Goal: Transaction & Acquisition: Purchase product/service

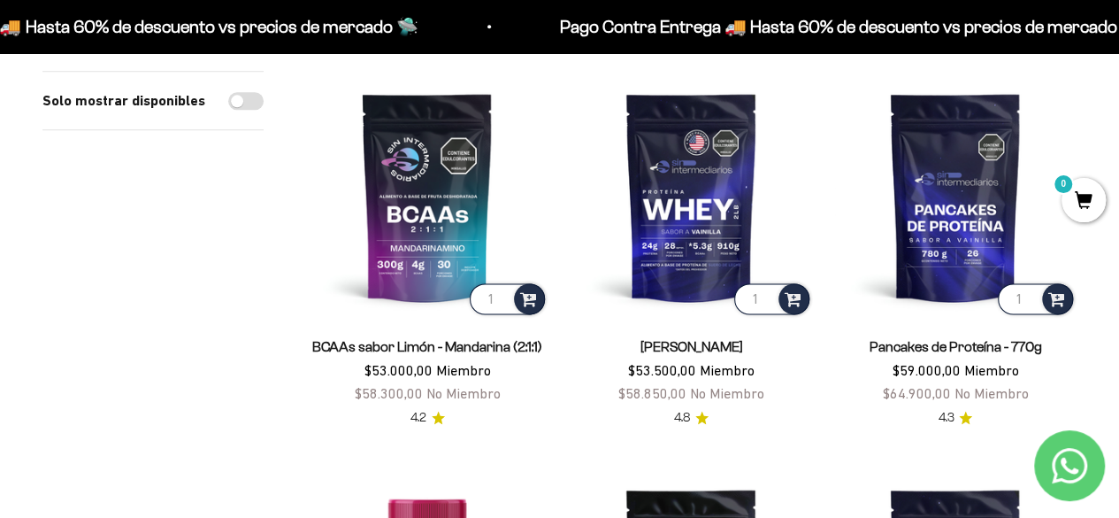
scroll to position [982, 0]
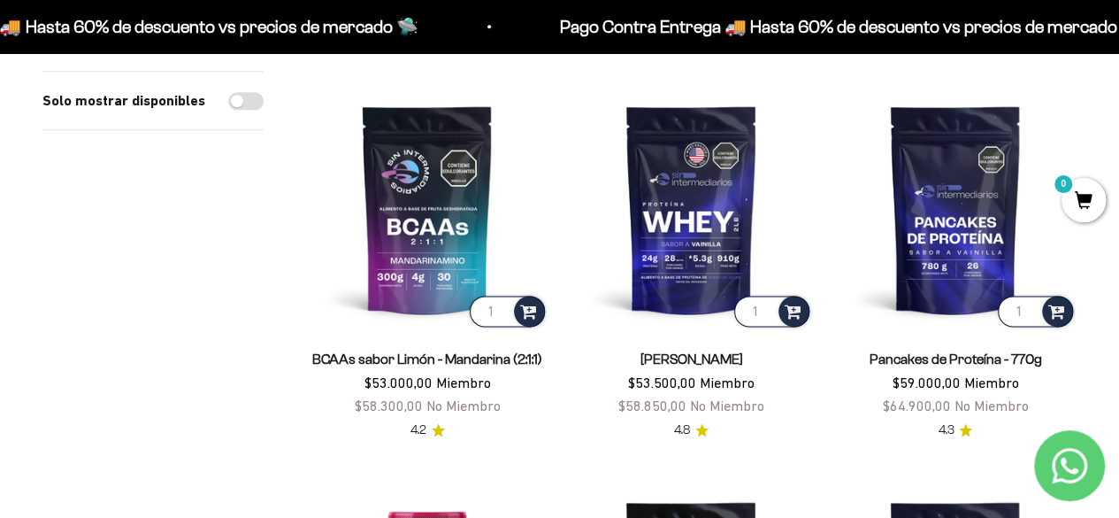
click at [910, 360] on link "Pancakes de Proteína - 770g" at bounding box center [955, 358] width 173 height 15
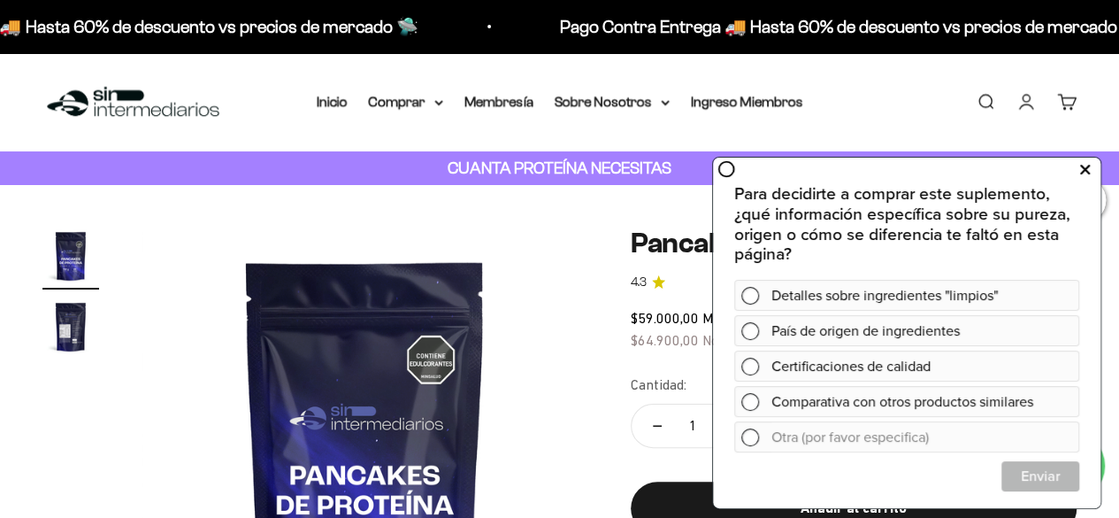
click at [1083, 167] on icon at bounding box center [1085, 169] width 10 height 23
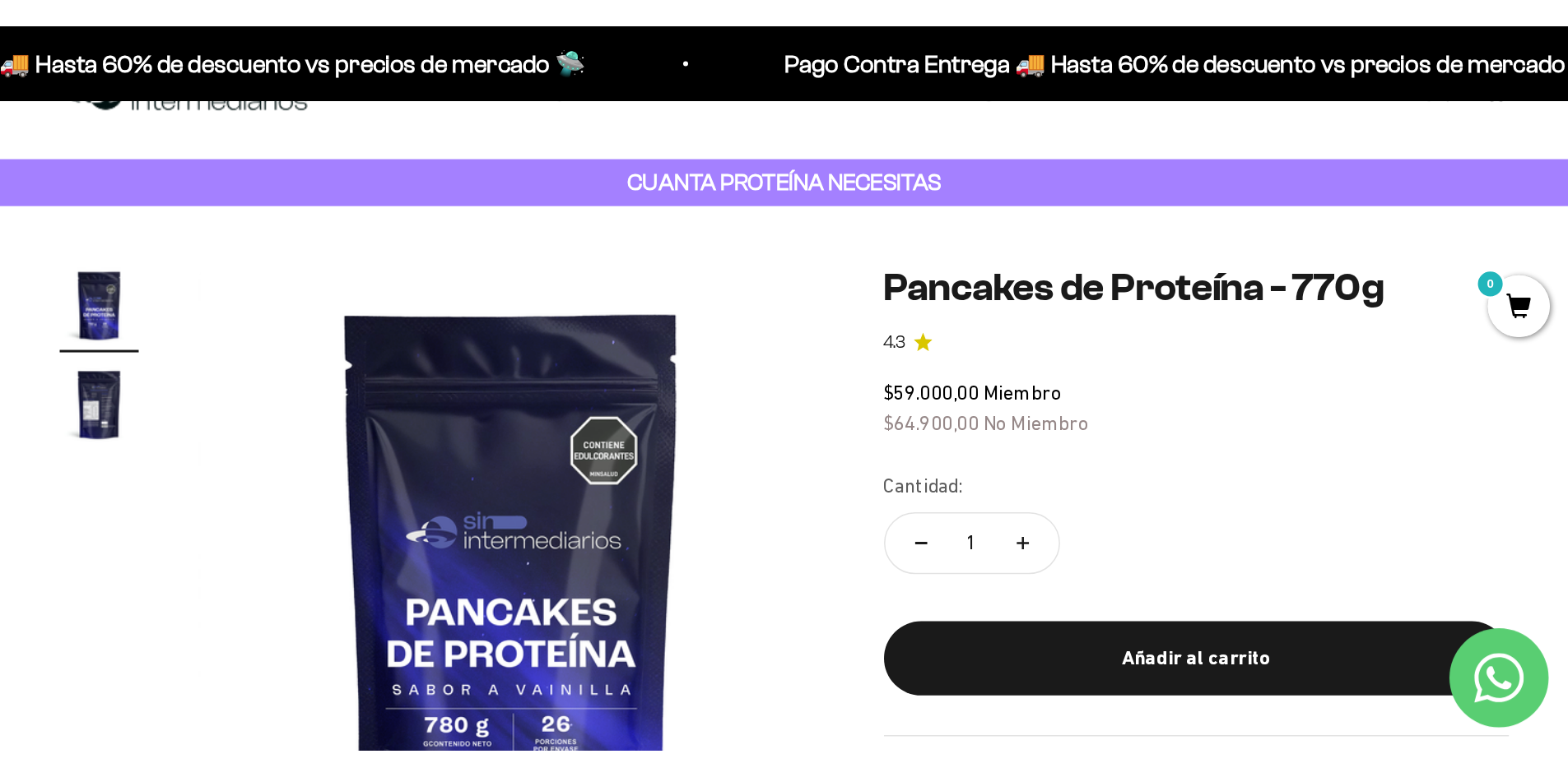
scroll to position [54, 0]
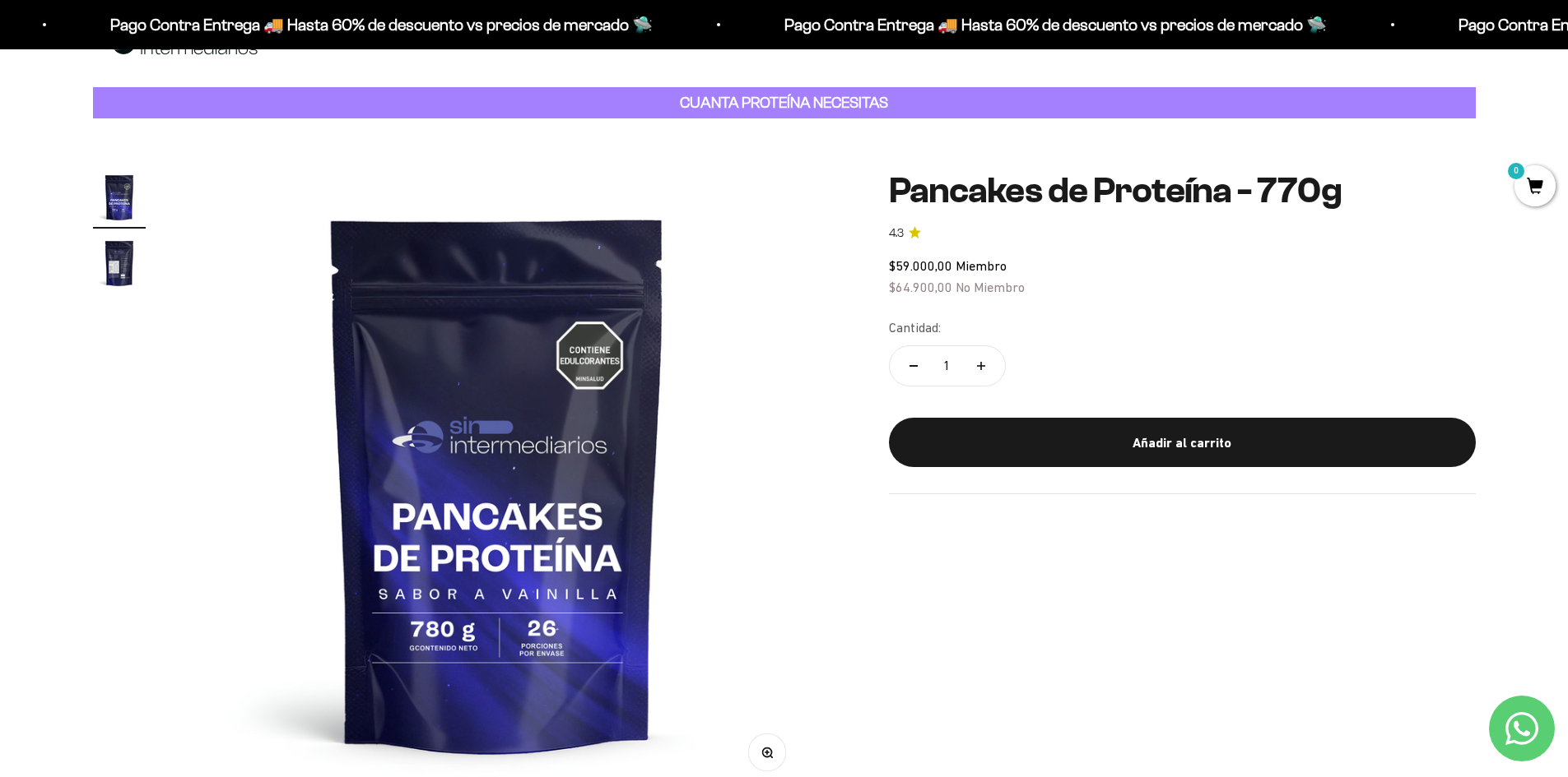
click at [778, 104] on strong "CUANTA PROTEÍNA NECESITAS" at bounding box center [784, 102] width 208 height 18
click at [929, 115] on div "CUANTA PROTEÍNA NECESITAS" at bounding box center [784, 103] width 1383 height 33
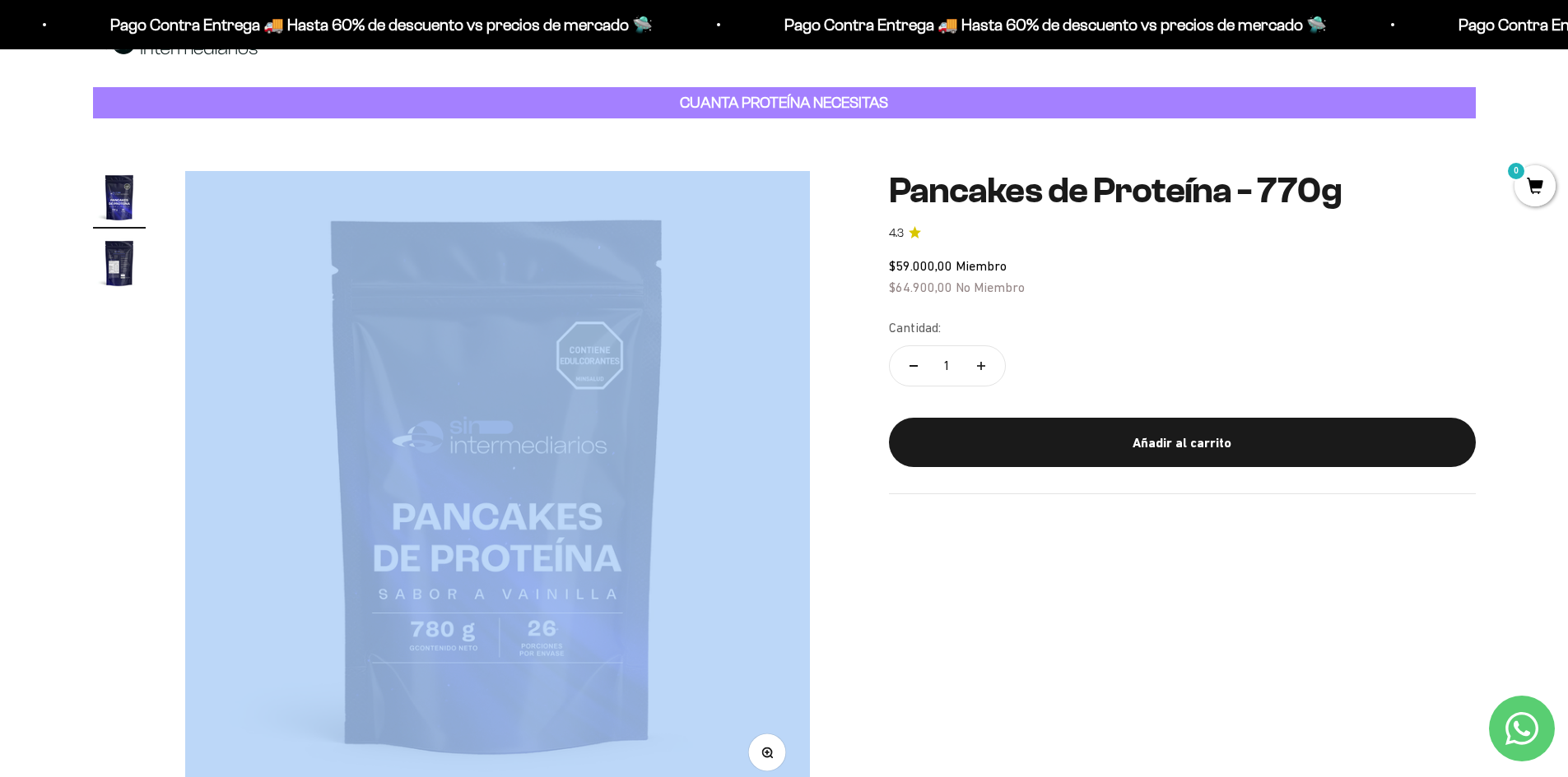
click at [929, 115] on div "CUANTA PROTEÍNA NECESITAS" at bounding box center [784, 103] width 1383 height 33
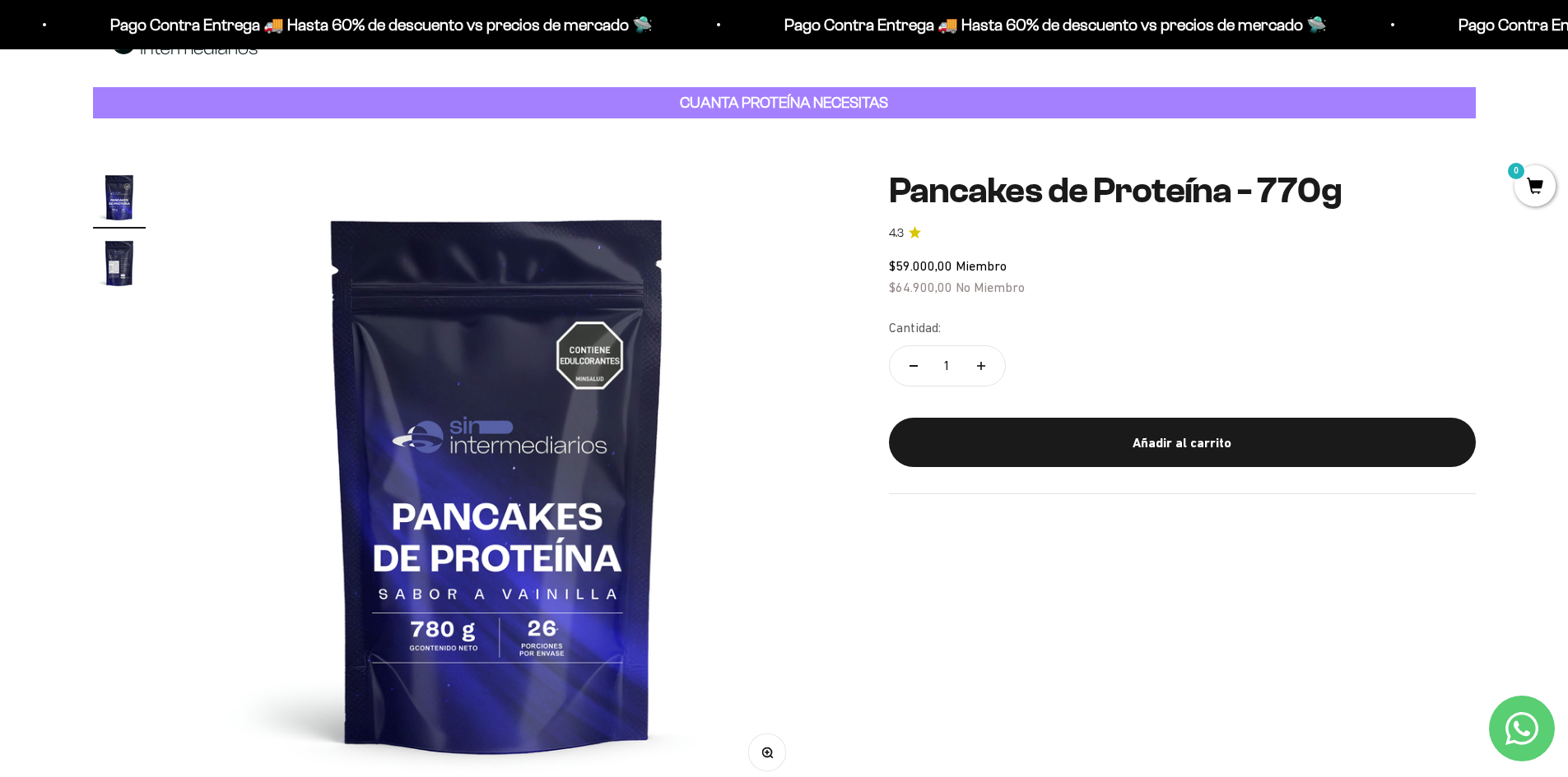
click at [784, 100] on strong "CUANTA PROTEÍNA NECESITAS" at bounding box center [784, 102] width 208 height 18
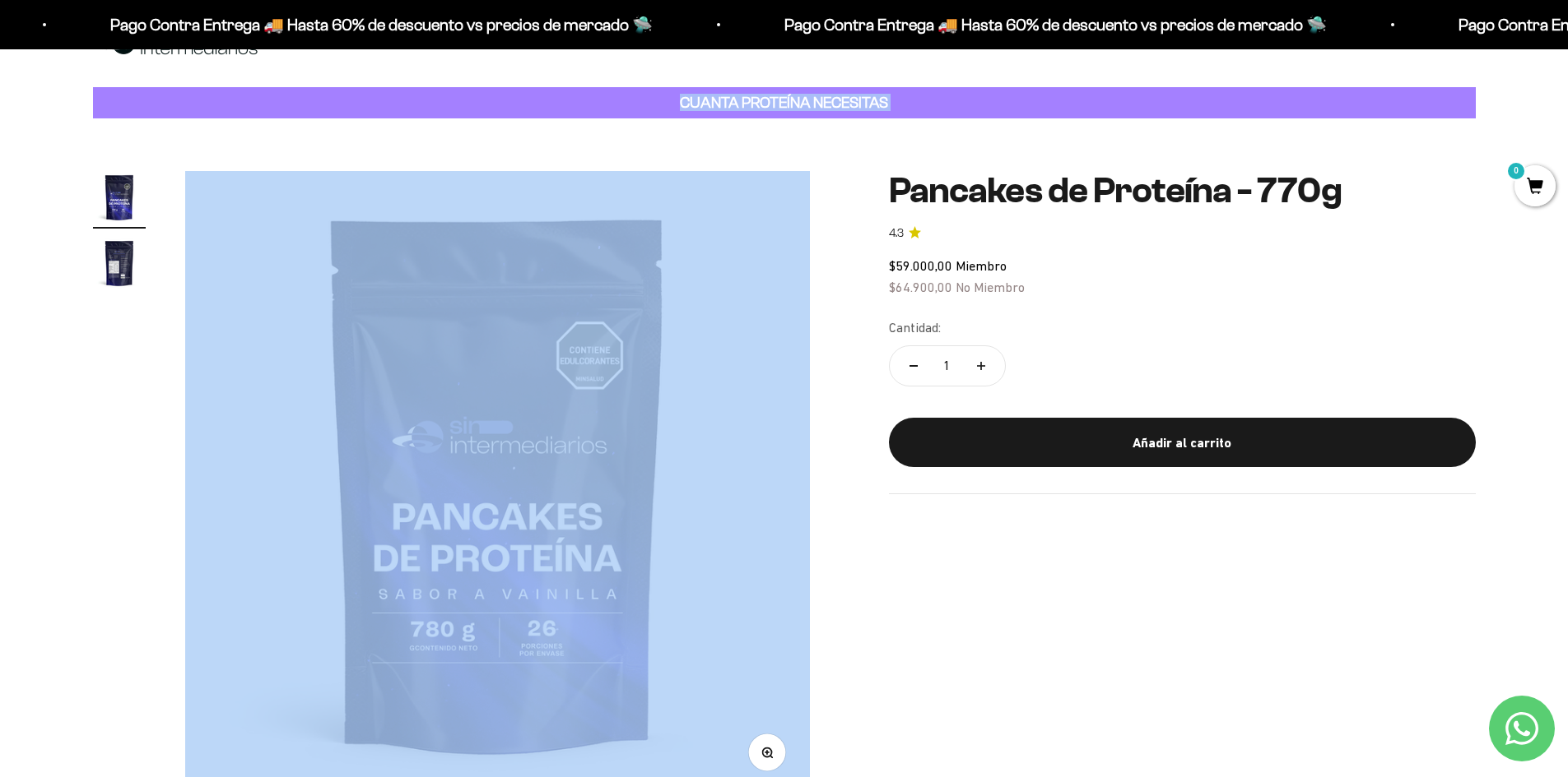
click at [784, 100] on strong "CUANTA PROTEÍNA NECESITAS" at bounding box center [784, 102] width 208 height 18
click at [564, 99] on div "CUANTA PROTEÍNA NECESITAS" at bounding box center [784, 103] width 1383 height 33
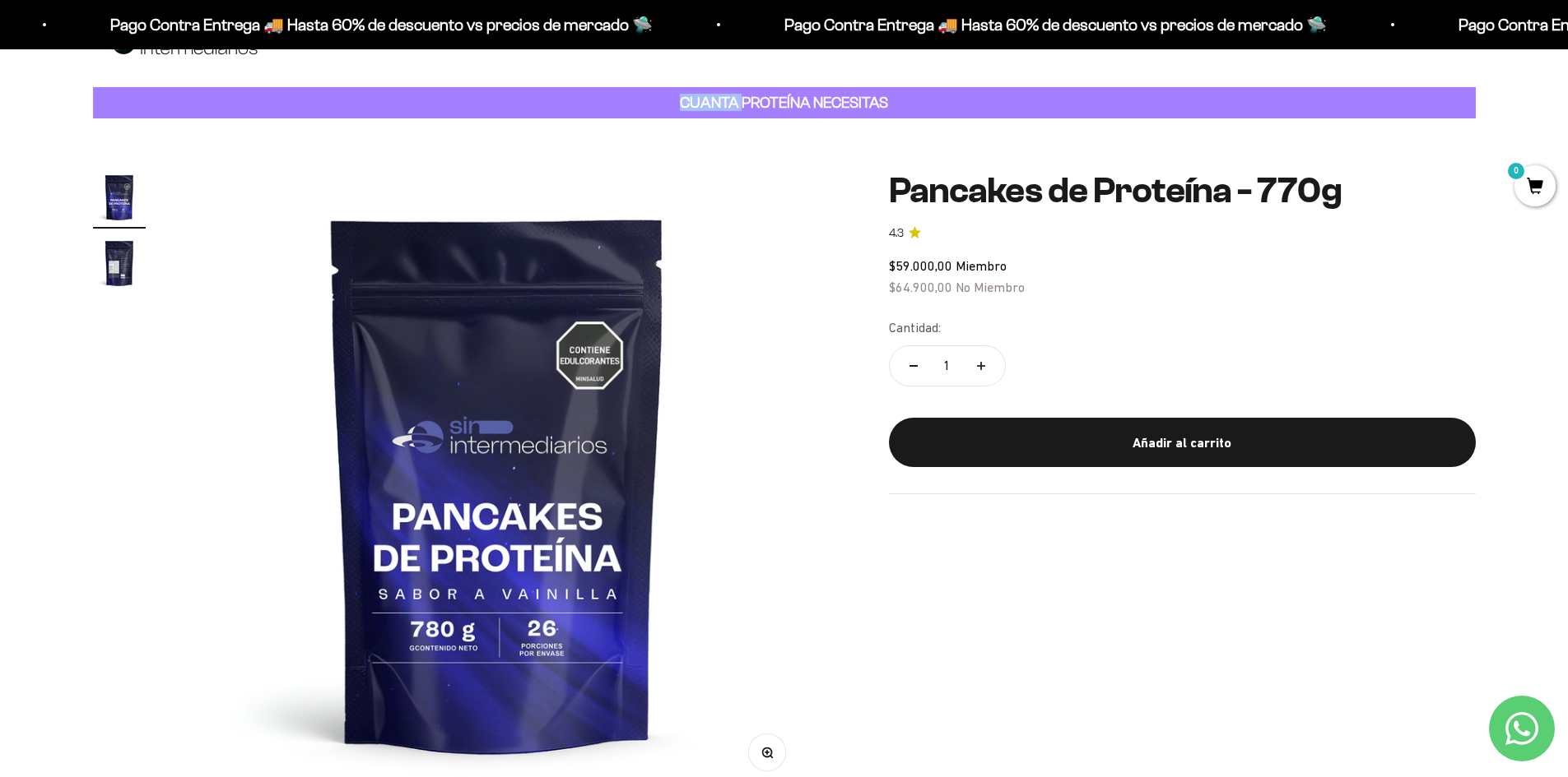
click at [564, 99] on div "CUANTA PROTEÍNA NECESITAS" at bounding box center [784, 103] width 1383 height 33
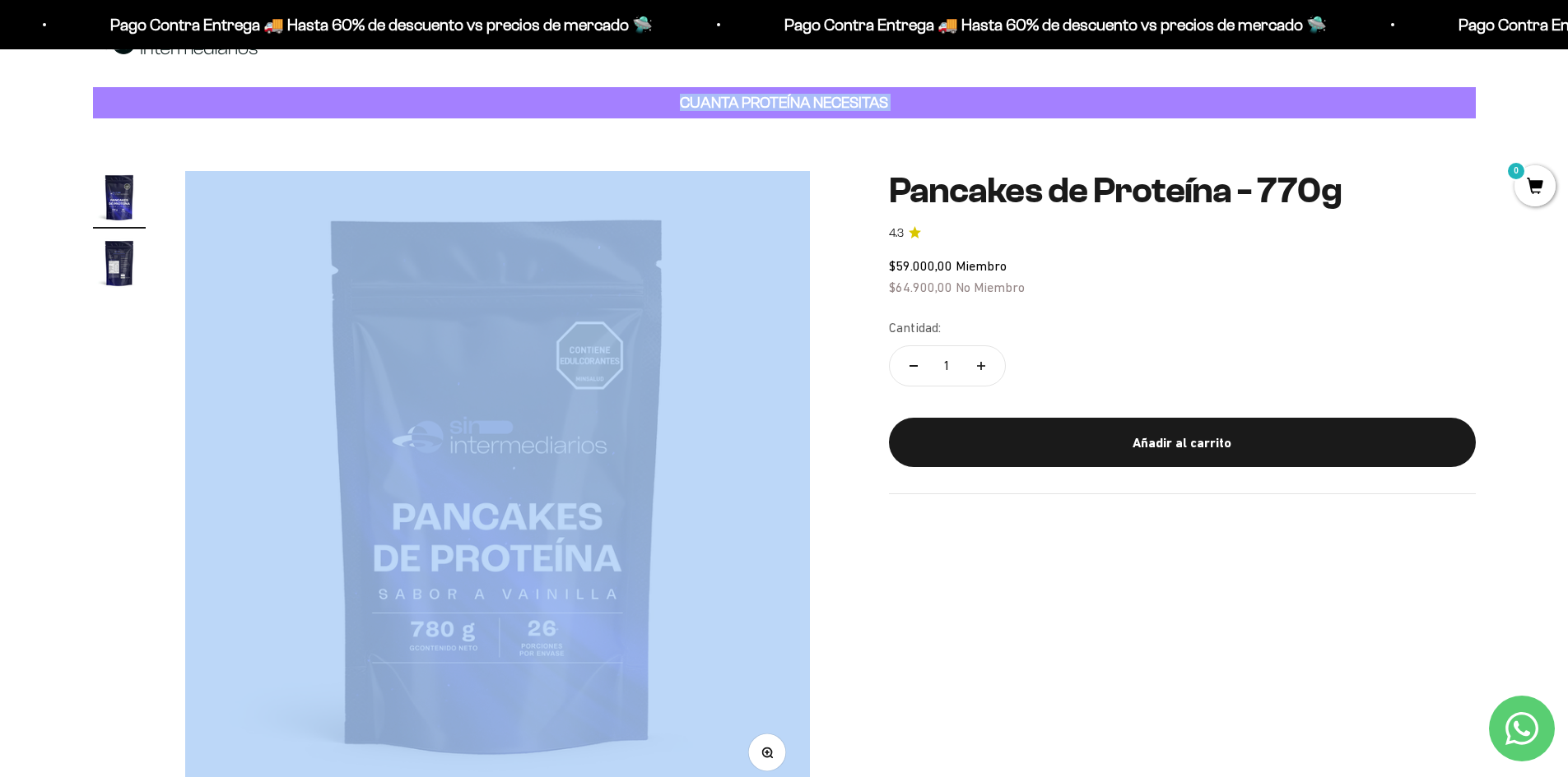
click at [564, 99] on div "CUANTA PROTEÍNA NECESITAS" at bounding box center [784, 103] width 1383 height 33
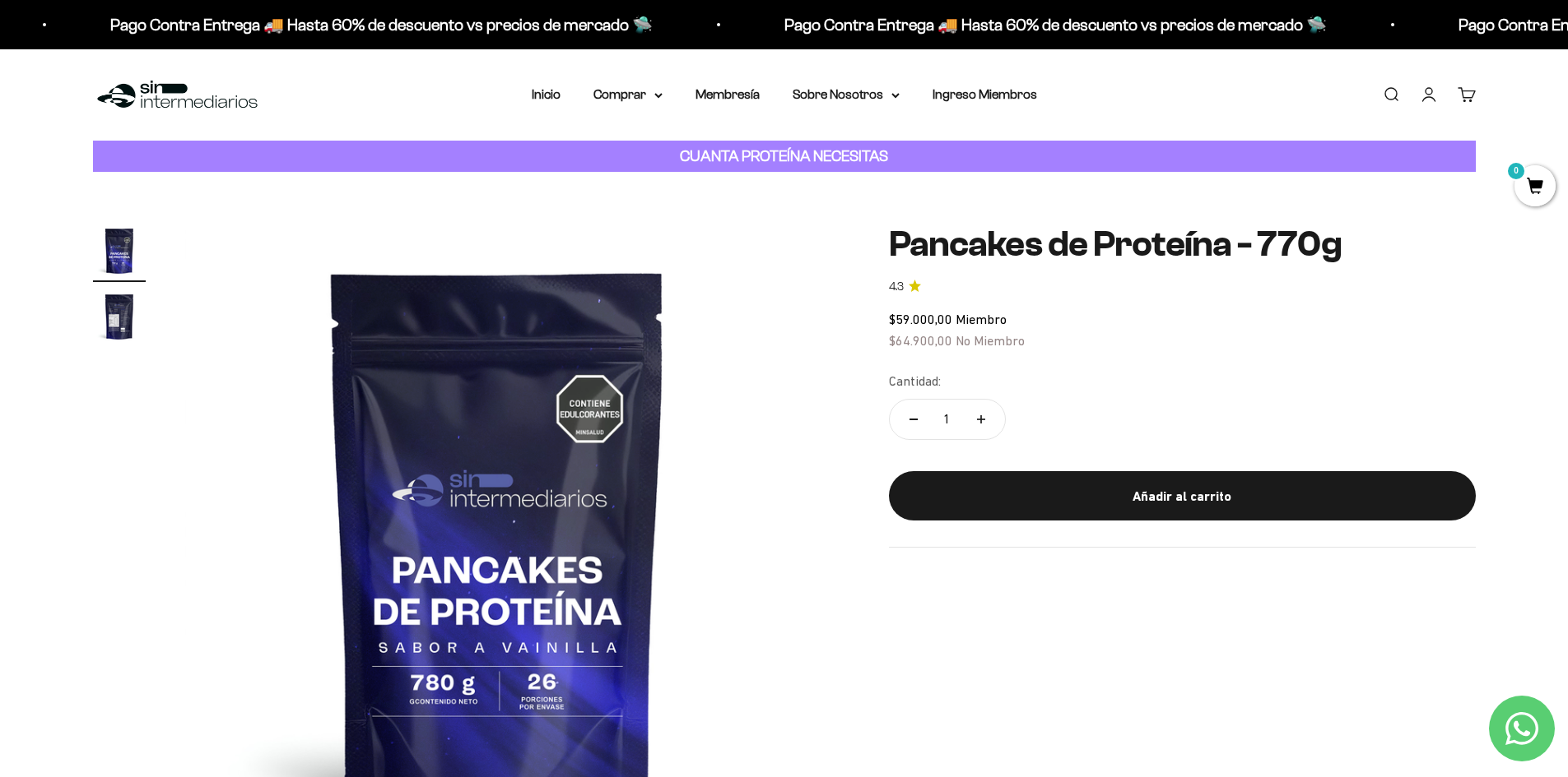
click at [1041, 207] on div "Zoom Ir al artículo 1 Ir al artículo 2 Pancakes de Proteína - 770g 4.3 $59.000,…" at bounding box center [784, 536] width 1568 height 730
click at [886, 154] on strong "CUANTA PROTEÍNA NECESITAS" at bounding box center [784, 155] width 208 height 18
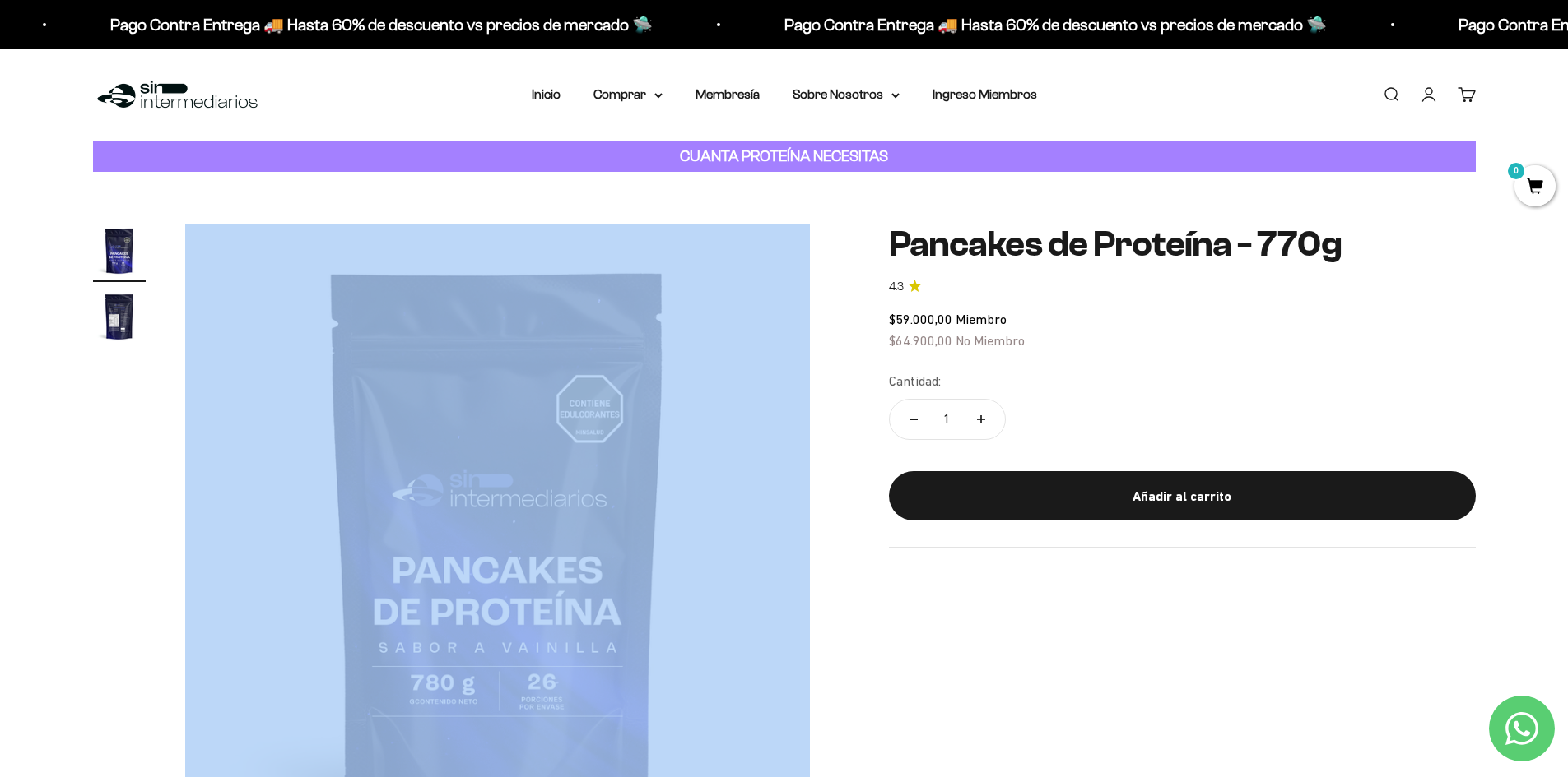
click at [886, 154] on strong "CUANTA PROTEÍNA NECESITAS" at bounding box center [784, 155] width 208 height 18
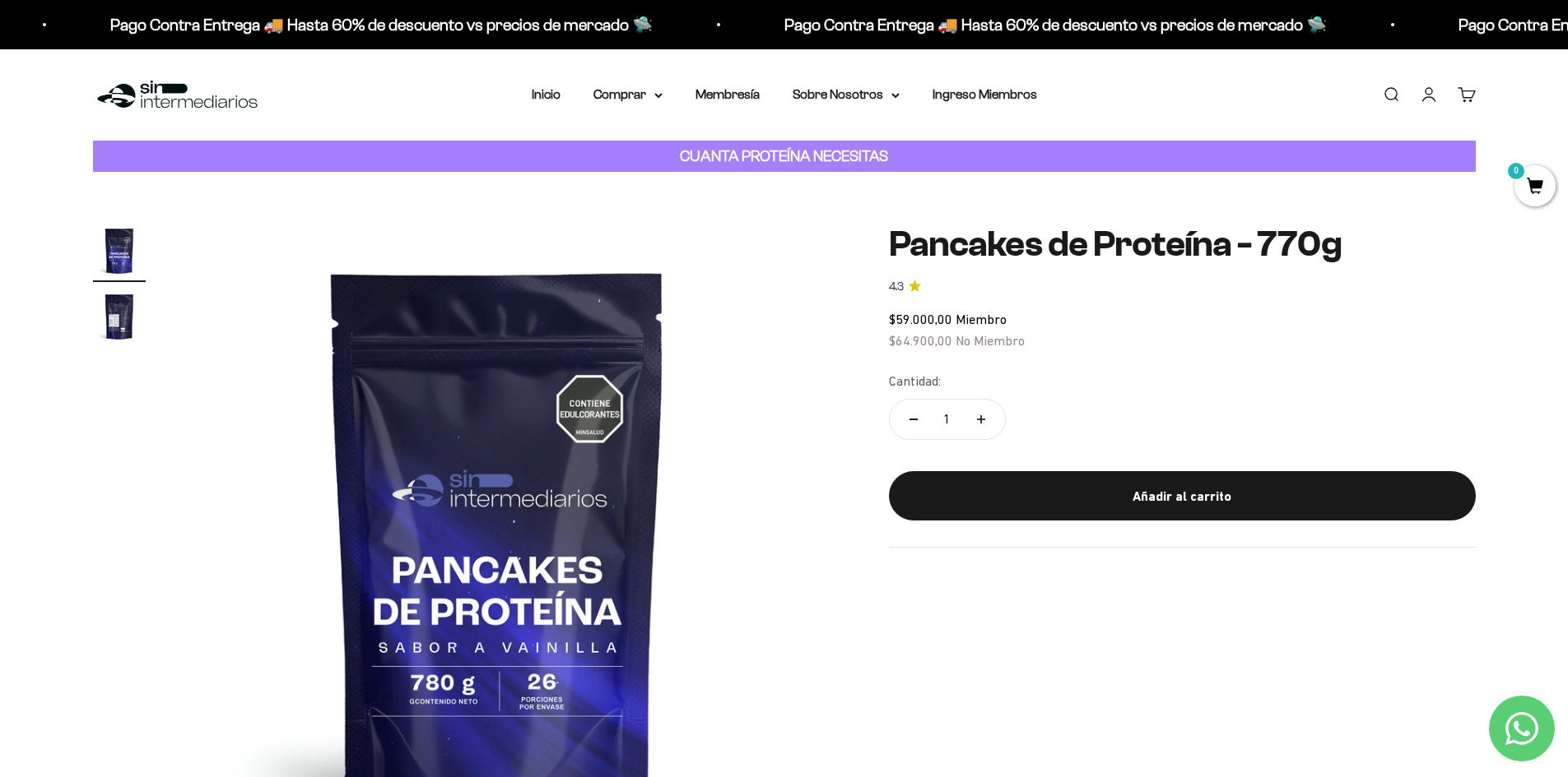
click at [975, 204] on div "Zoom Ir al artículo 1 Ir al artículo 2 Pancakes de Proteína - 770g 4.3 $59.000,…" at bounding box center [784, 536] width 1568 height 730
click at [764, 149] on strong "CUANTA PROTEÍNA NECESITAS" at bounding box center [784, 155] width 208 height 18
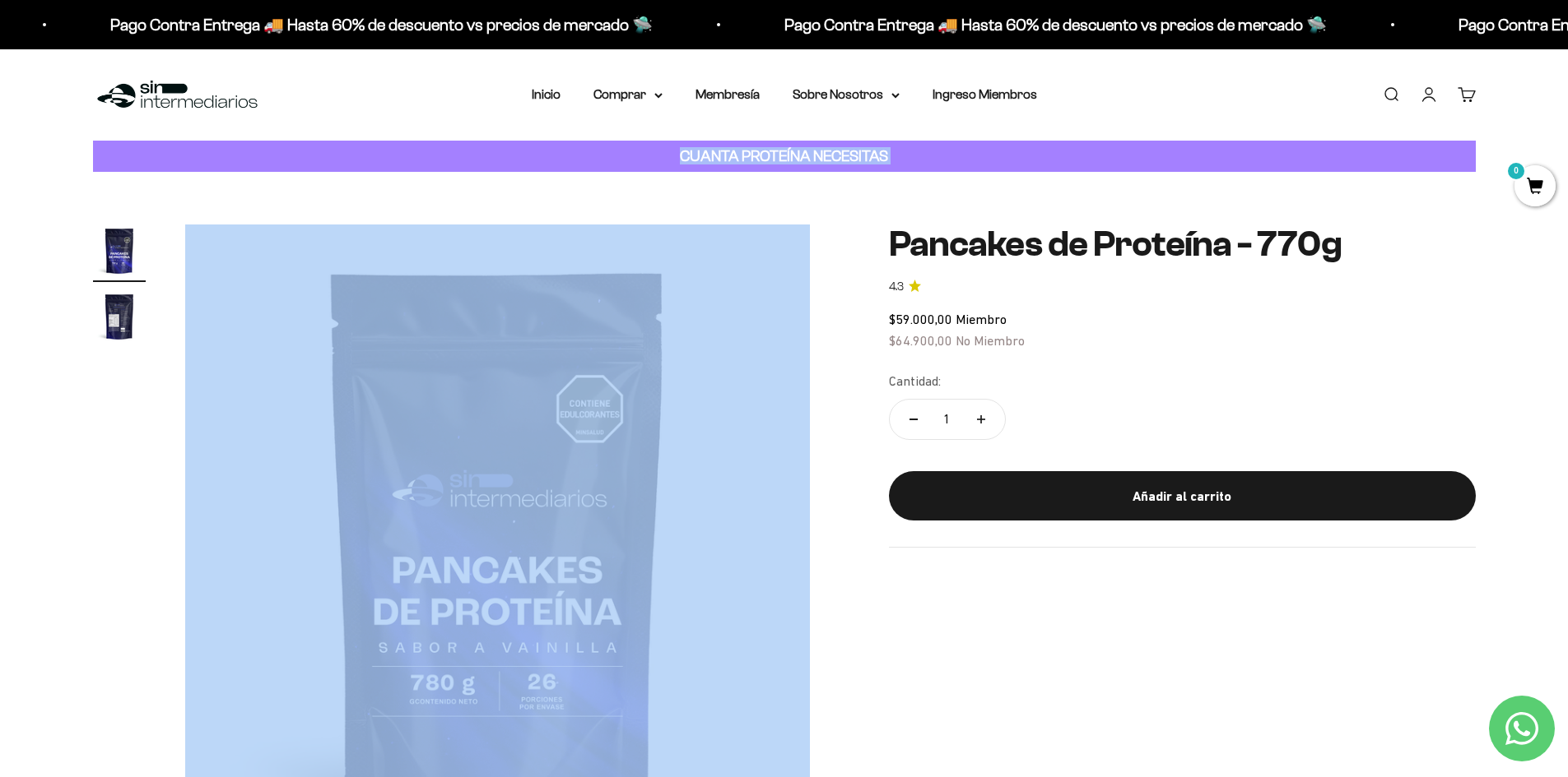
click at [764, 149] on strong "CUANTA PROTEÍNA NECESITAS" at bounding box center [784, 155] width 208 height 18
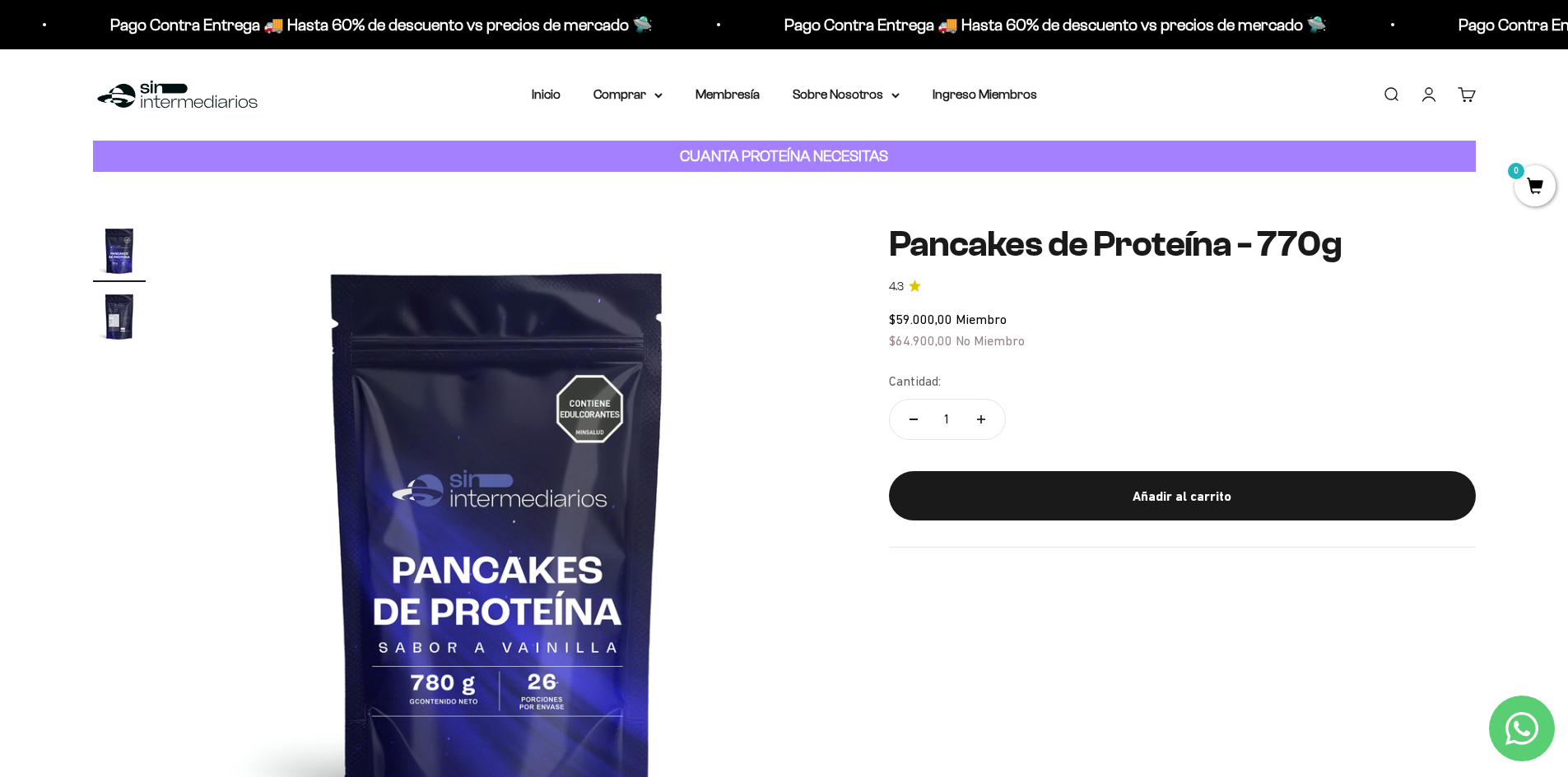
click at [915, 195] on div "Zoom Ir al artículo 1 Ir al artículo 2 Pancakes de Proteína - 770g 4.3 $59.000,…" at bounding box center [784, 536] width 1568 height 730
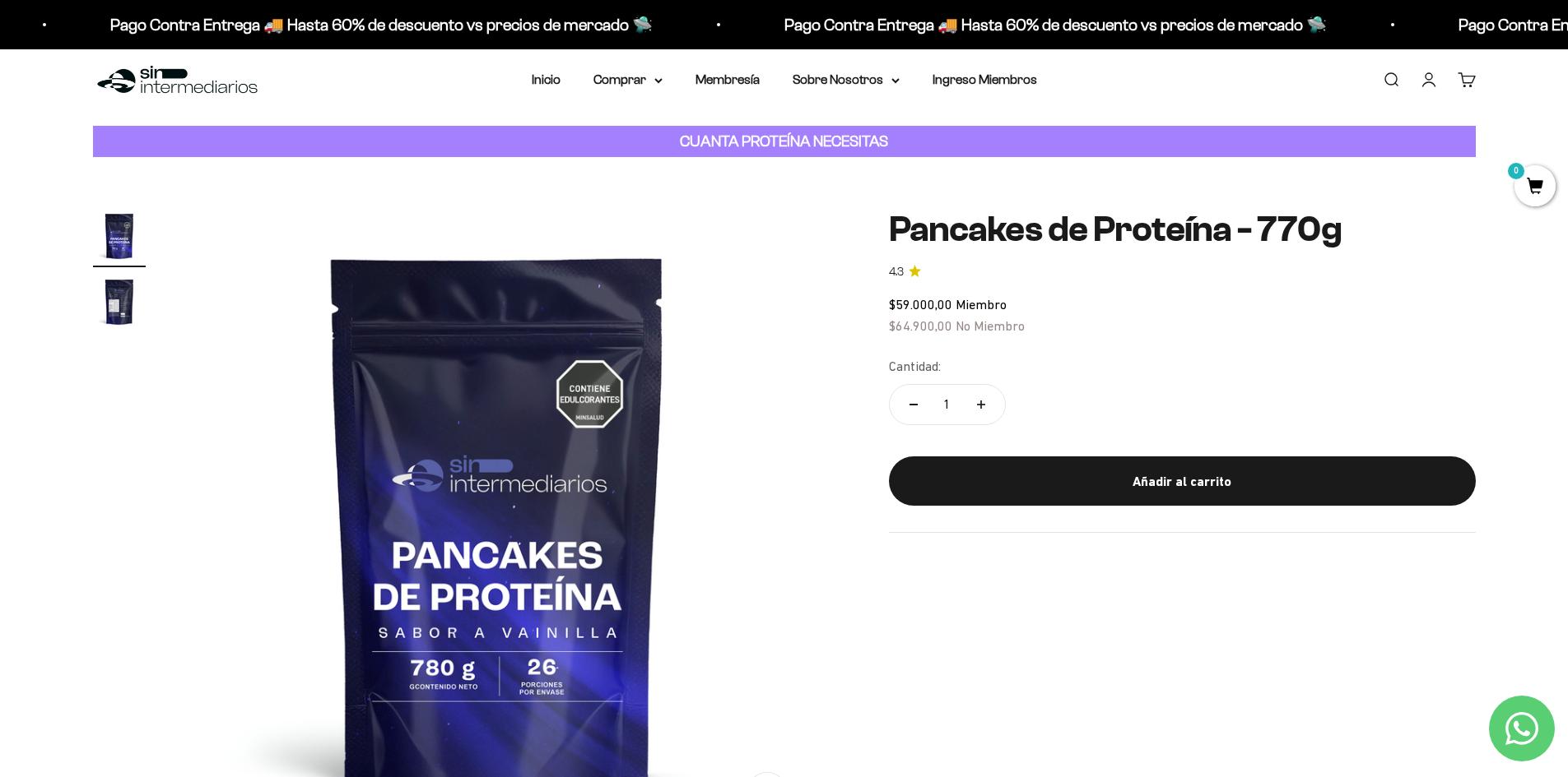
scroll to position [10, 0]
